Goal: Transaction & Acquisition: Purchase product/service

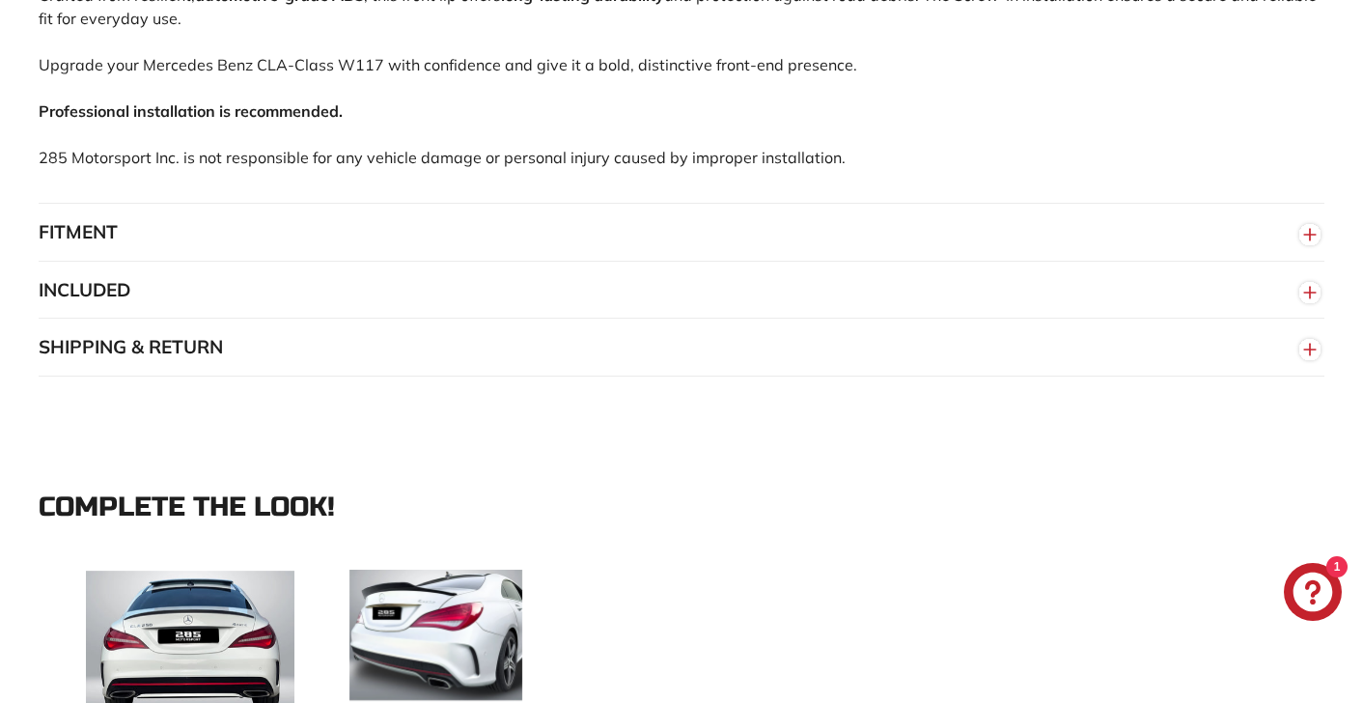
scroll to position [2108, 0]
